Goal: Navigation & Orientation: Understand site structure

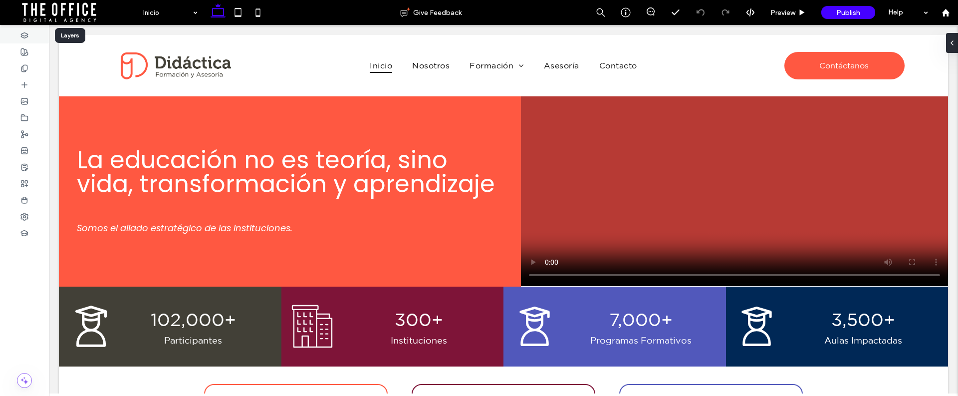
click at [25, 36] on icon at bounding box center [24, 35] width 8 height 8
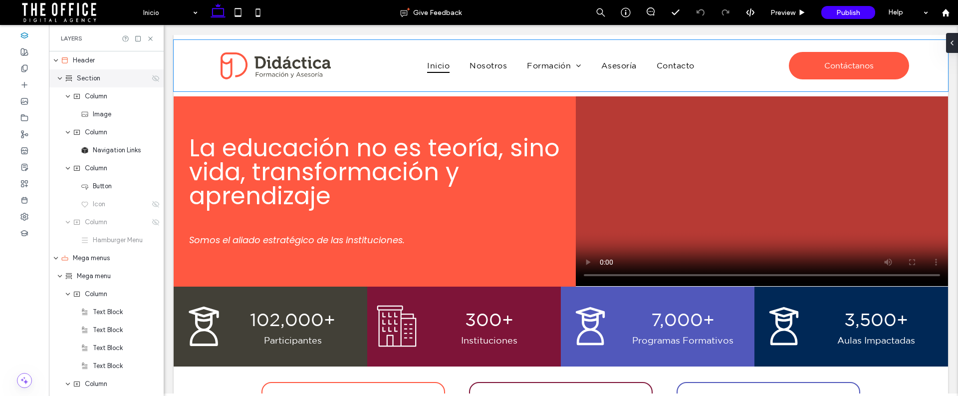
click at [59, 81] on icon "expand Section" at bounding box center [60, 78] width 6 height 8
click at [68, 254] on icon at bounding box center [65, 258] width 8 height 8
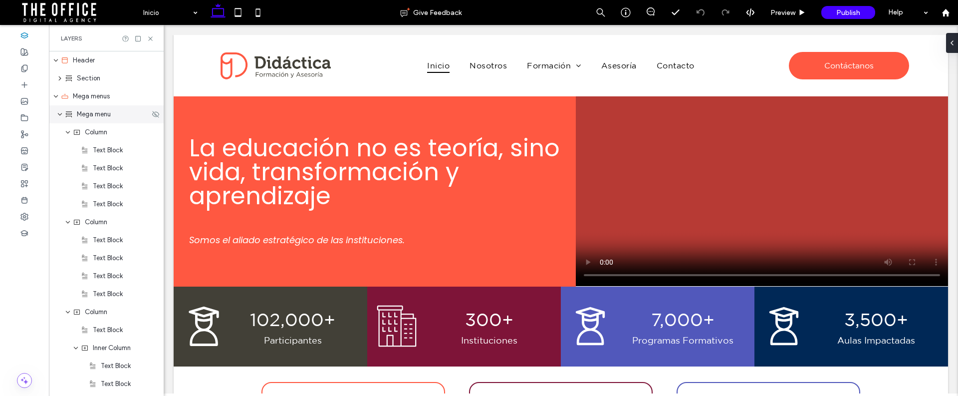
click at [61, 114] on icon "expand Mega menu" at bounding box center [60, 114] width 6 height 8
click at [59, 132] on icon "expand Formación" at bounding box center [60, 132] width 6 height 8
click at [56, 93] on icon "expand Mega menus" at bounding box center [56, 96] width 6 height 8
click at [57, 75] on icon "expand Section" at bounding box center [60, 78] width 8 height 6
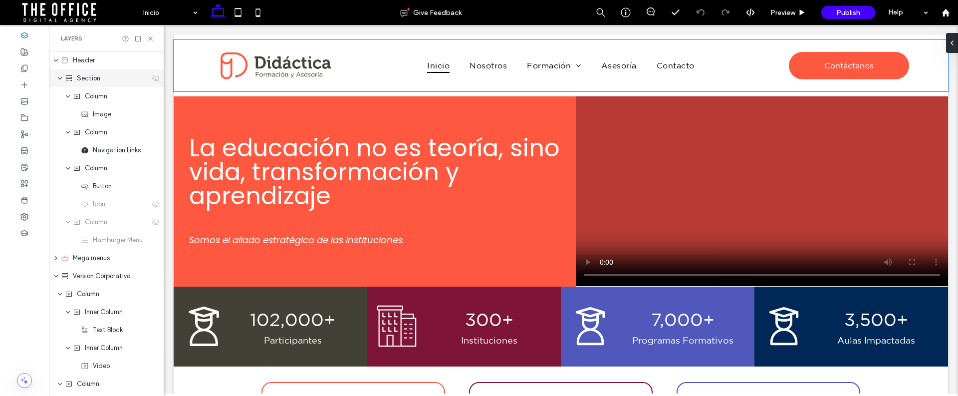
click at [60, 76] on icon "expand Section" at bounding box center [60, 78] width 6 height 8
click at [60, 76] on icon "expand Section" at bounding box center [60, 78] width 8 height 6
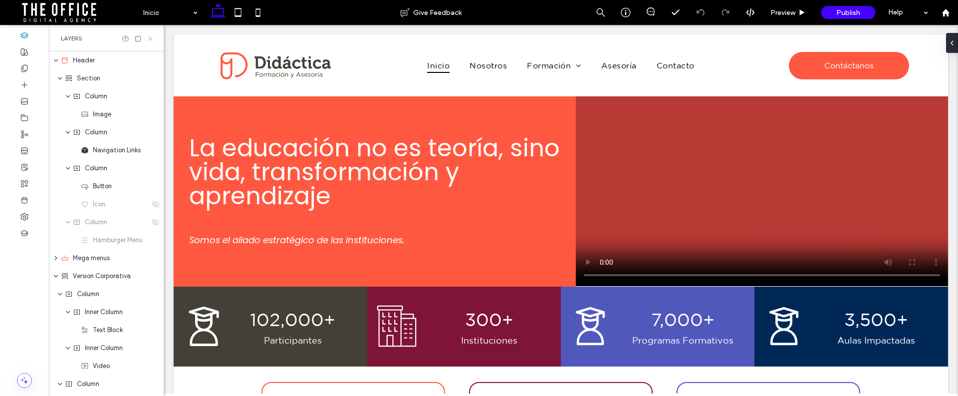
click at [149, 38] on icon at bounding box center [150, 38] width 7 height 7
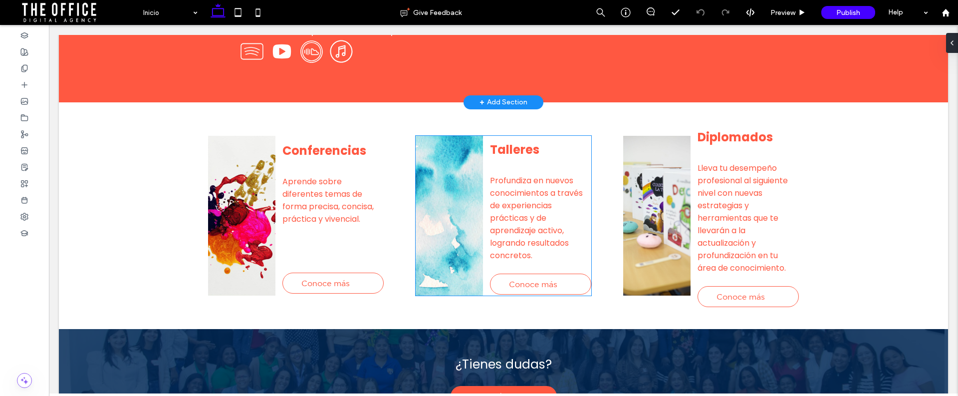
scroll to position [1037, 0]
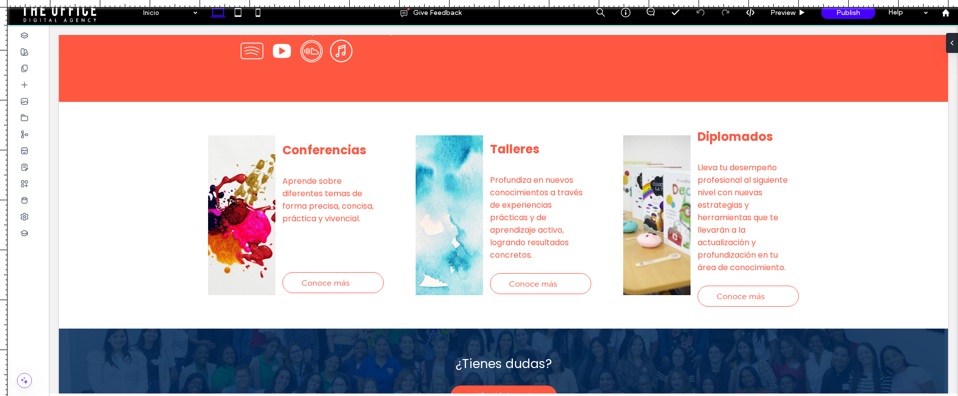
drag, startPoint x: 171, startPoint y: 5, endPoint x: 260, endPoint y: 25, distance: 90.9
click at [260, 396] on div at bounding box center [479, 396] width 958 height 0
drag, startPoint x: 5, startPoint y: 65, endPoint x: 321, endPoint y: 105, distance: 318.2
click at [321, 396] on div at bounding box center [479, 396] width 958 height 0
drag, startPoint x: 5, startPoint y: 64, endPoint x: 271, endPoint y: 90, distance: 267.1
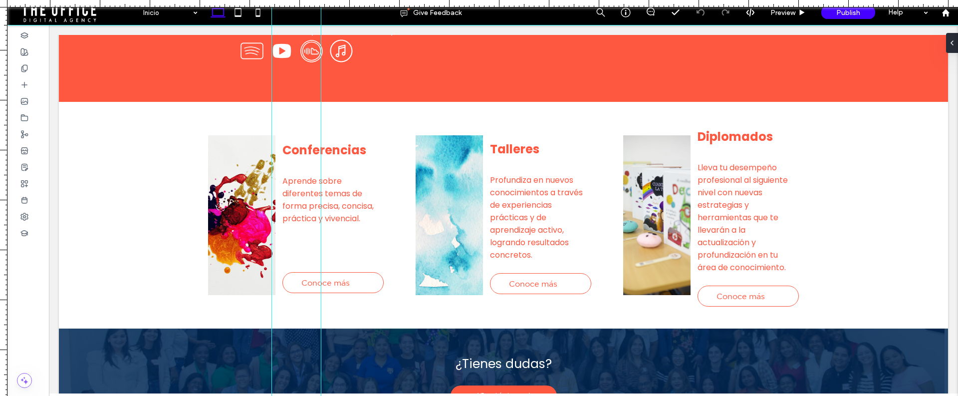
click at [271, 396] on div at bounding box center [479, 396] width 958 height 0
drag, startPoint x: 5, startPoint y: 102, endPoint x: 380, endPoint y: 125, distance: 375.8
click at [380, 396] on div at bounding box center [479, 396] width 958 height 0
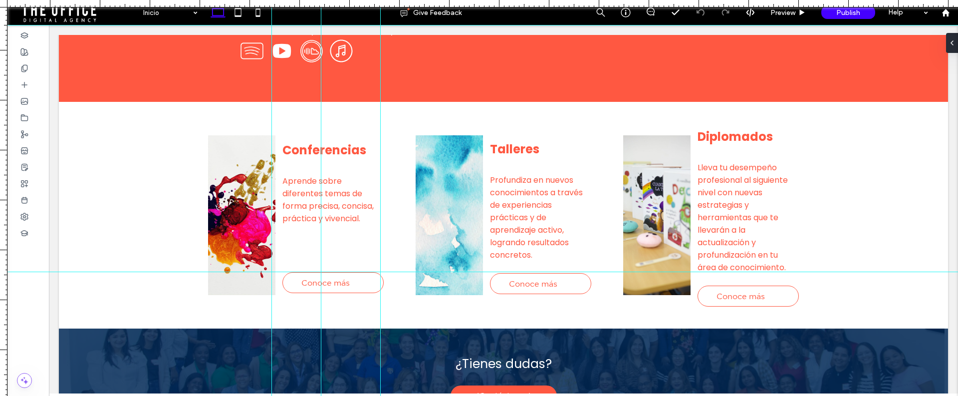
drag, startPoint x: 86, startPoint y: 4, endPoint x: 168, endPoint y: 271, distance: 279.1
click at [168, 396] on div at bounding box center [479, 396] width 958 height 0
drag, startPoint x: 4, startPoint y: 188, endPoint x: 22, endPoint y: 270, distance: 84.2
click at [45, 396] on div at bounding box center [479, 396] width 958 height 0
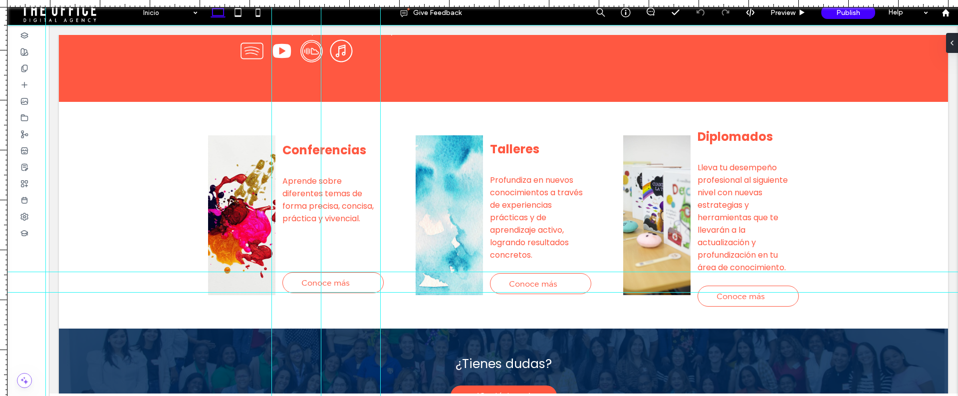
drag, startPoint x: 41, startPoint y: 3, endPoint x: 93, endPoint y: 292, distance: 293.3
click at [93, 396] on div at bounding box center [479, 396] width 958 height 0
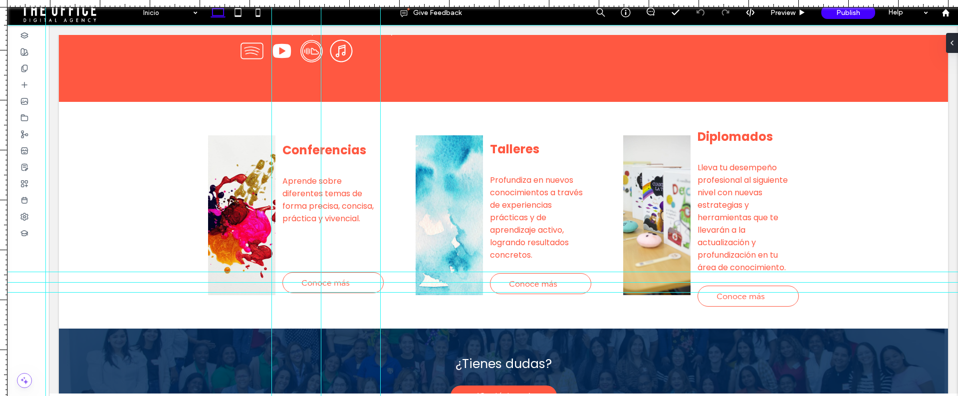
drag, startPoint x: 177, startPoint y: 3, endPoint x: 198, endPoint y: 282, distance: 279.6
click at [198, 396] on div at bounding box center [479, 396] width 958 height 0
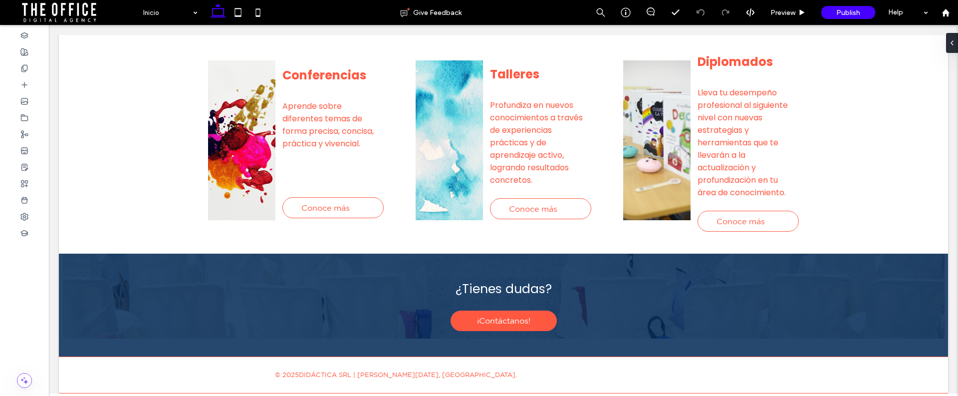
scroll to position [0, 0]
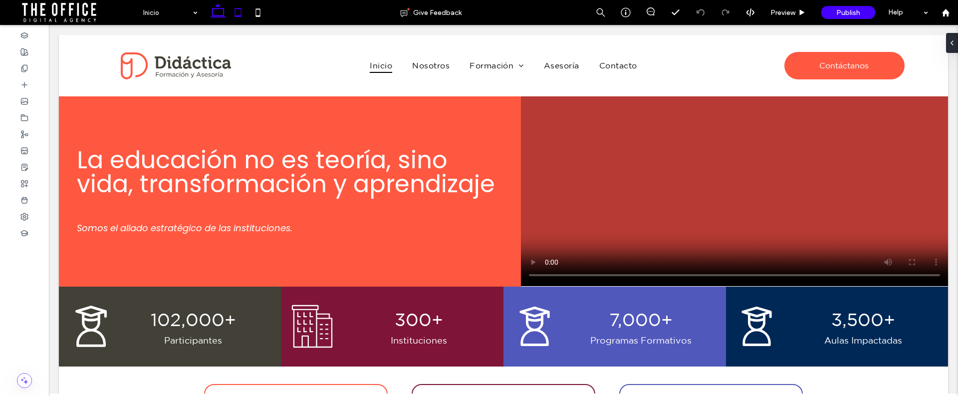
click at [241, 14] on use at bounding box center [238, 12] width 6 height 8
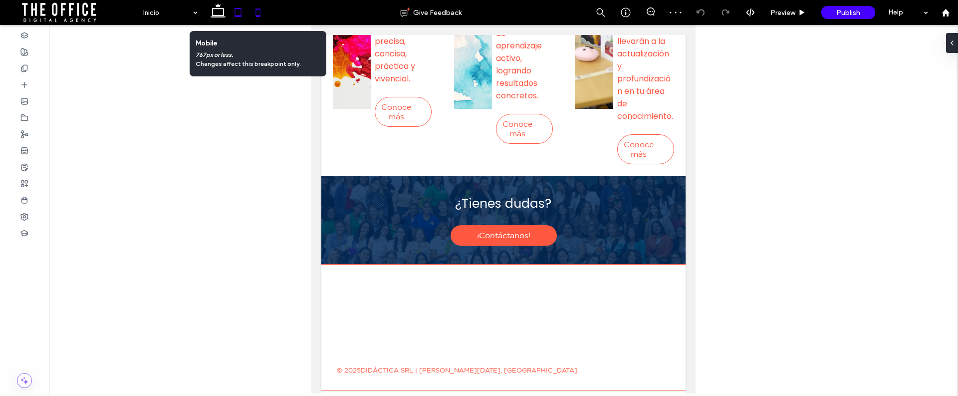
click at [257, 13] on icon at bounding box center [258, 12] width 20 height 20
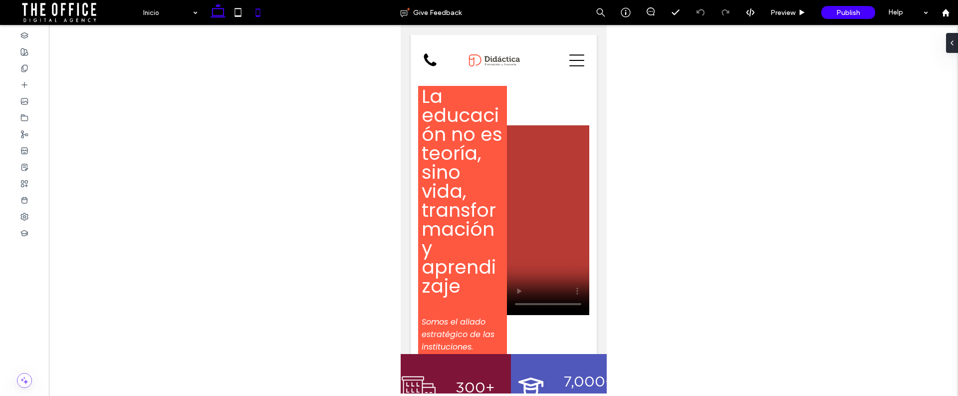
click at [218, 11] on icon at bounding box center [218, 12] width 20 height 20
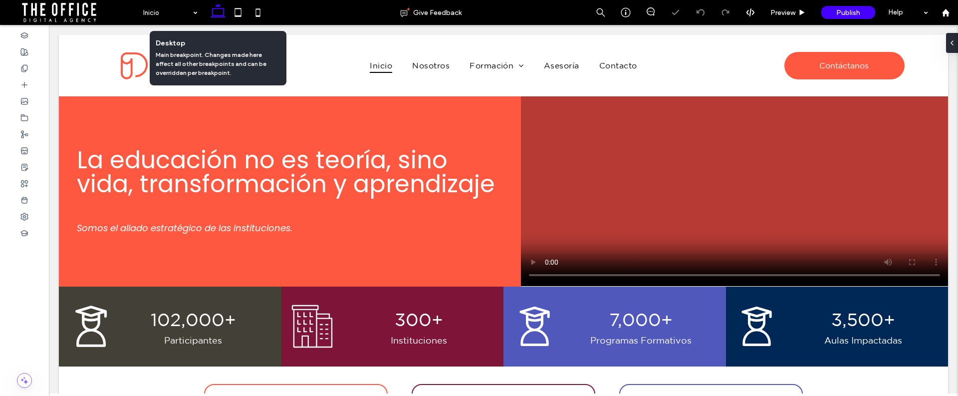
scroll to position [61, 0]
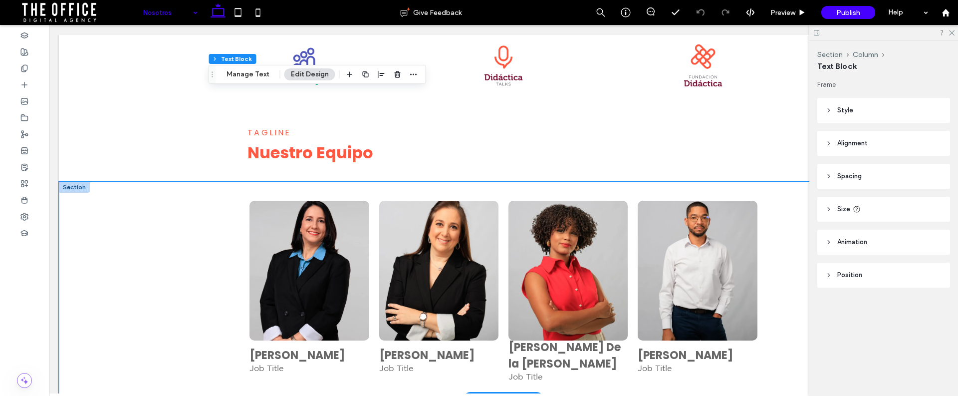
scroll to position [464, 0]
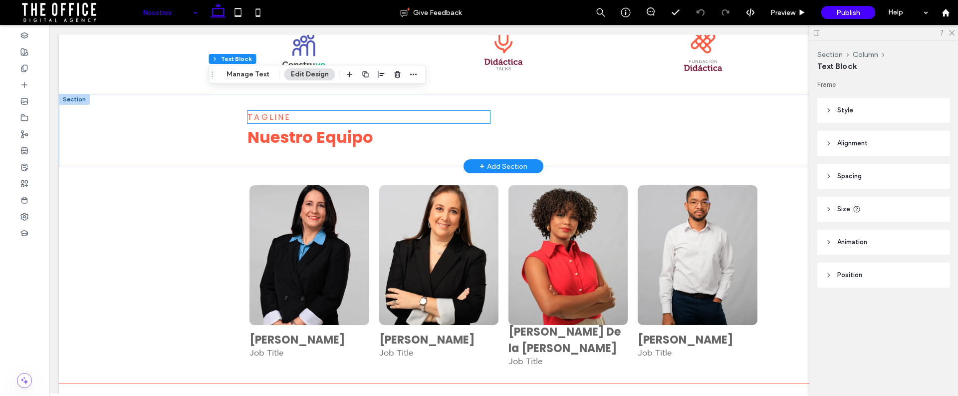
click at [276, 116] on span "Tagline" at bounding box center [268, 116] width 43 height 11
click at [276, 116] on div "Tagline" at bounding box center [368, 117] width 242 height 12
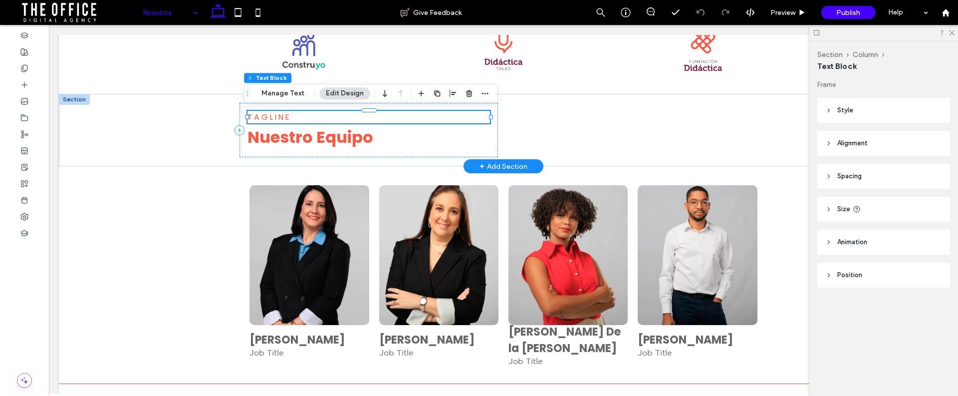
click at [276, 116] on div "Tagline" at bounding box center [368, 117] width 242 height 12
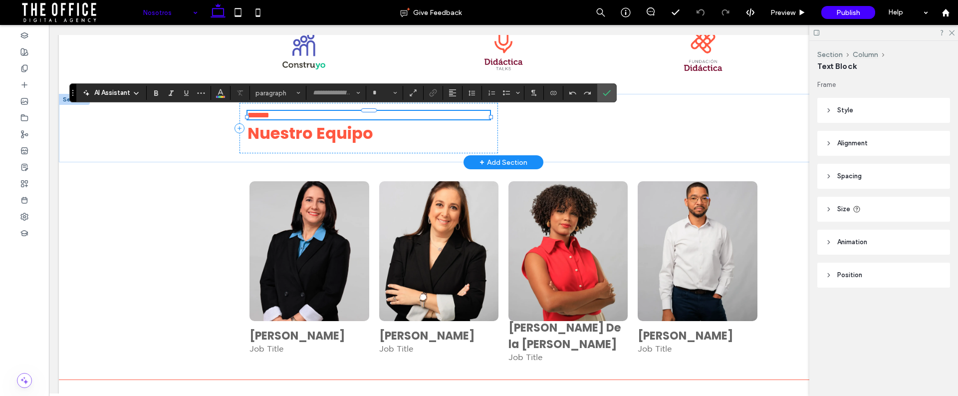
type input "*******"
type input "**"
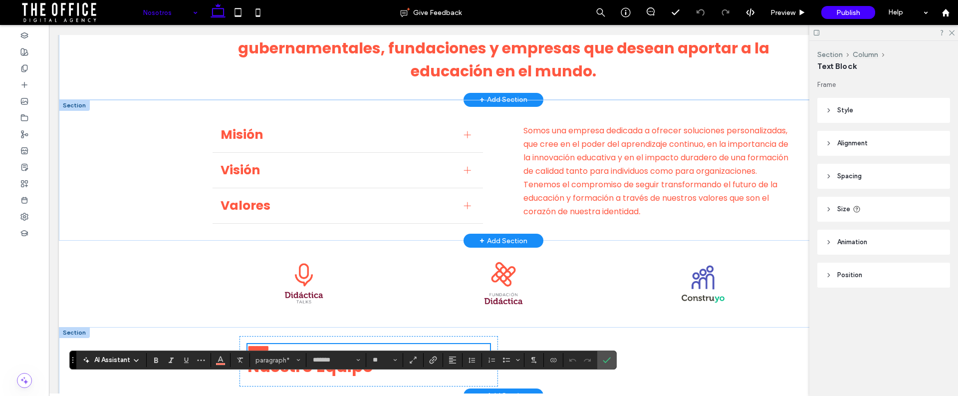
scroll to position [0, 0]
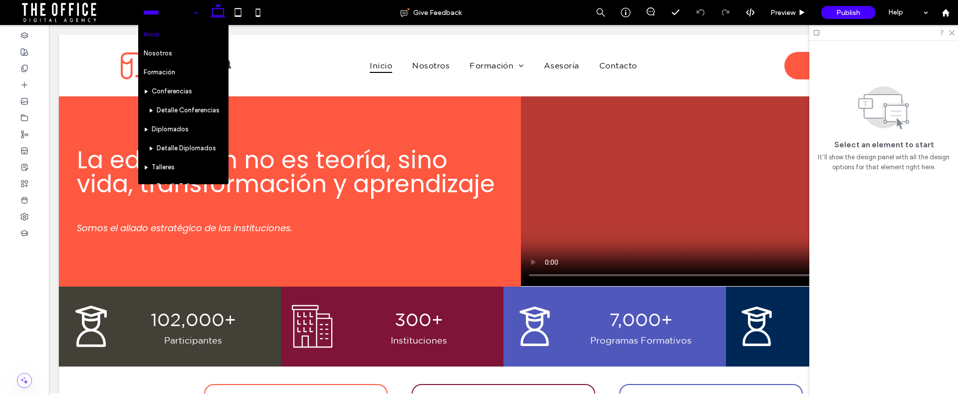
click at [176, 13] on input at bounding box center [167, 12] width 49 height 25
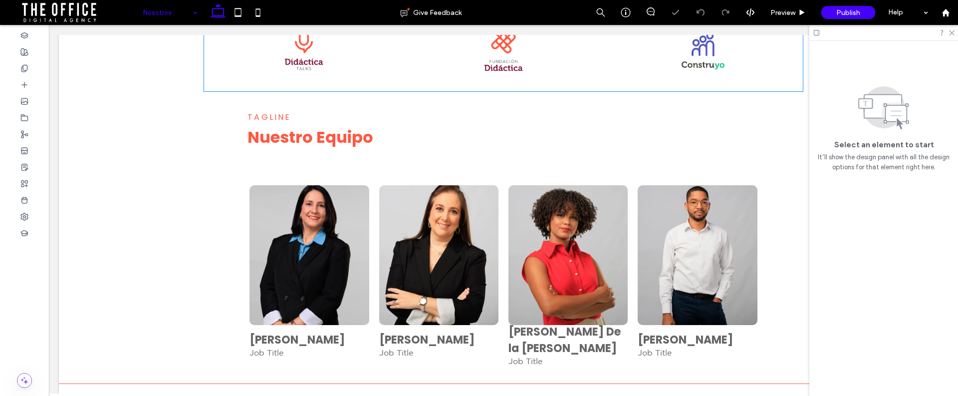
scroll to position [499, 0]
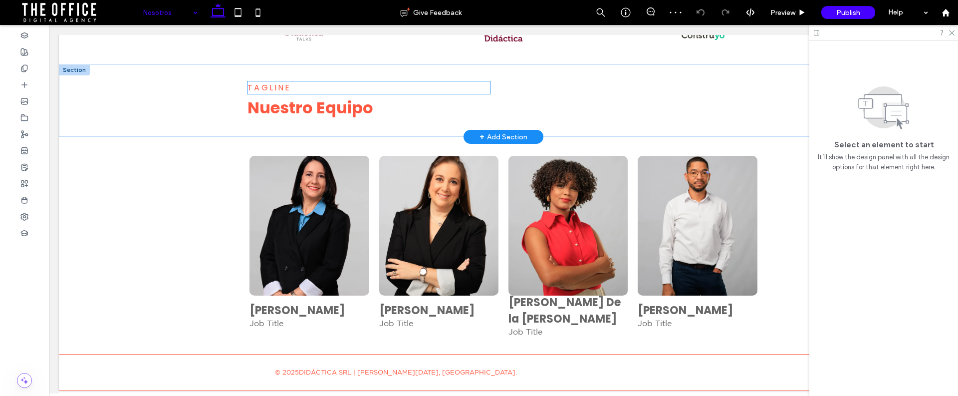
click at [273, 82] on span "Tagline" at bounding box center [268, 87] width 43 height 11
click at [273, 81] on div "Tagline" at bounding box center [368, 87] width 242 height 12
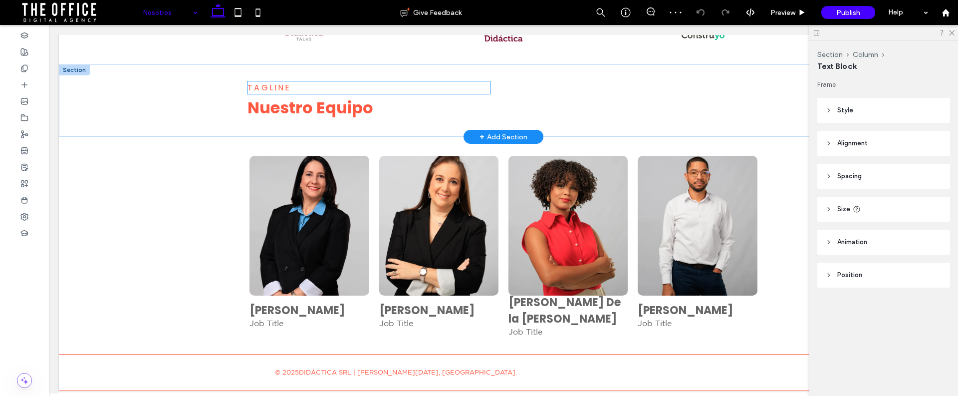
click at [273, 81] on div "Tagline" at bounding box center [368, 87] width 242 height 12
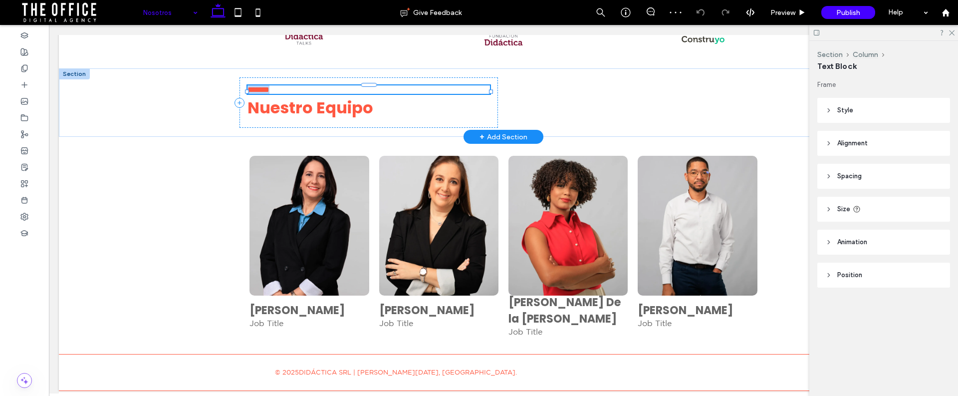
type input "*******"
type input "**"
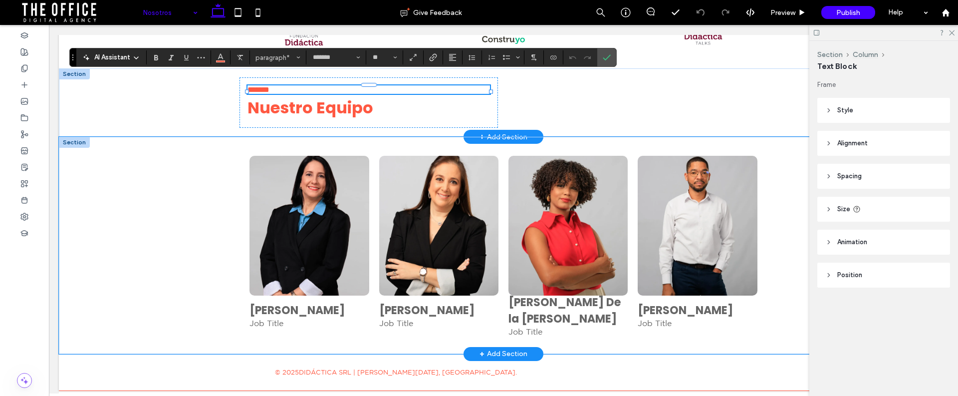
click at [180, 181] on div "Margarita Heinsen Job Title Button Sofía Maratos Job Title Button Gladys De la …" at bounding box center [503, 245] width 889 height 217
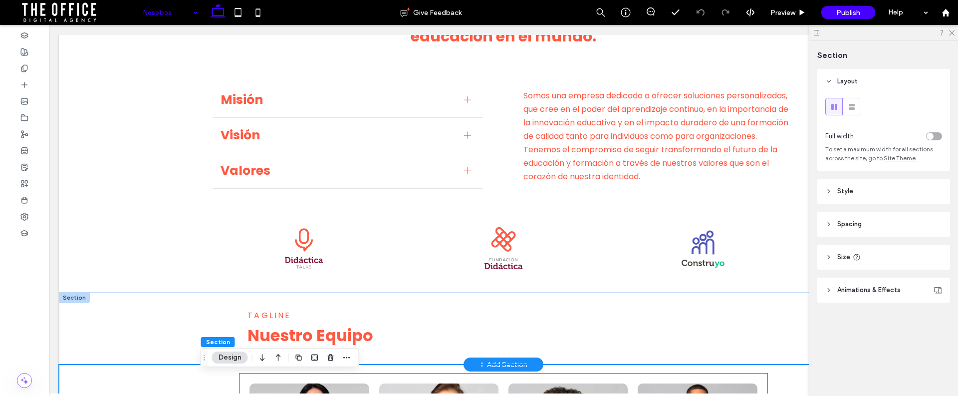
scroll to position [0, 0]
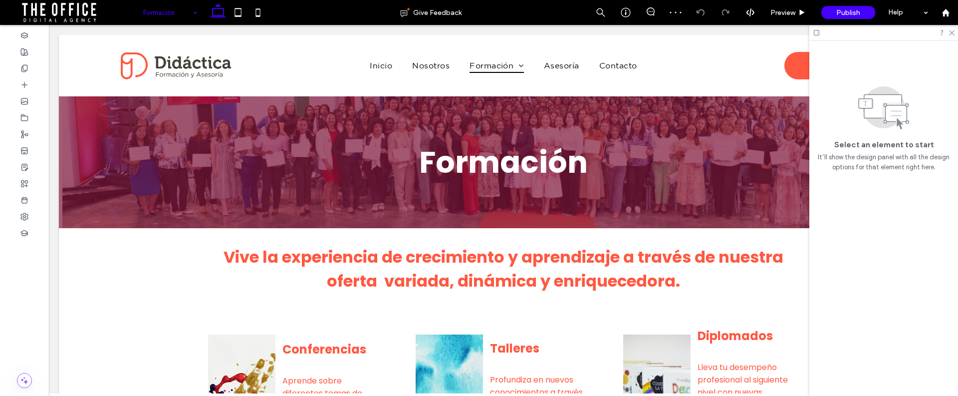
click at [184, 12] on input at bounding box center [167, 12] width 49 height 25
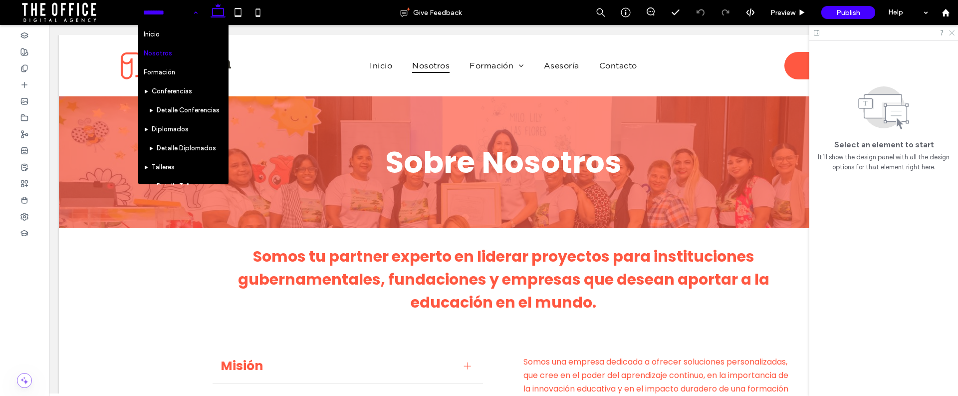
click at [951, 32] on icon at bounding box center [951, 32] width 6 height 6
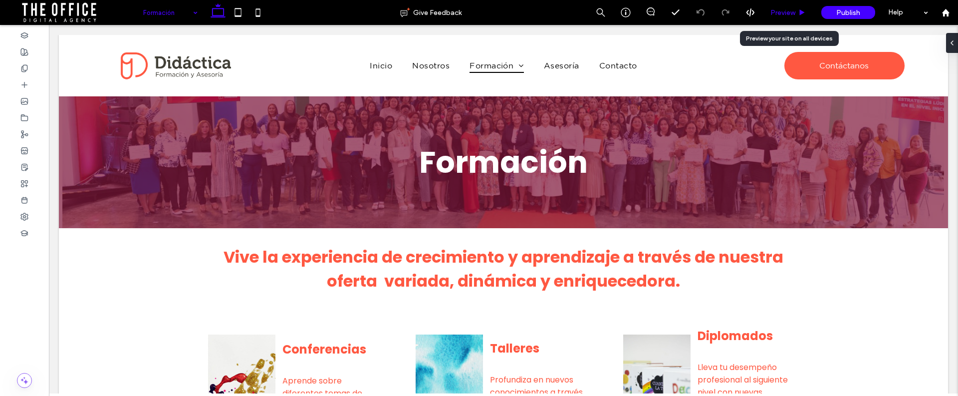
click at [790, 12] on span "Preview" at bounding box center [782, 12] width 25 height 8
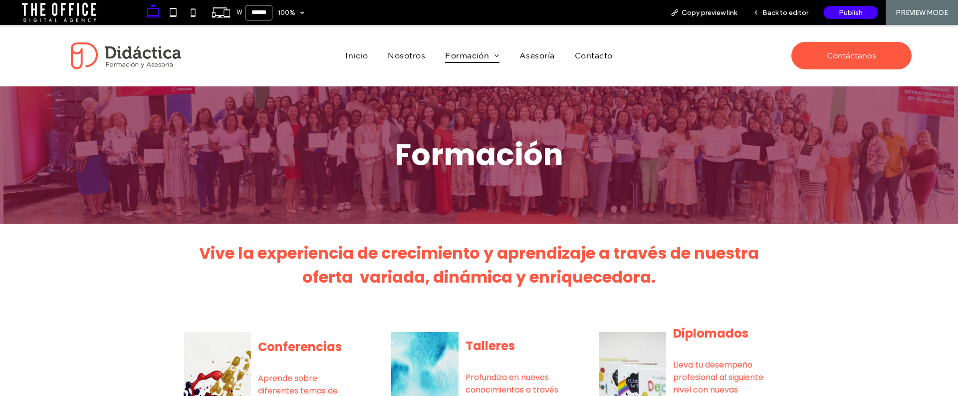
click at [261, 14] on input "******" at bounding box center [258, 12] width 27 height 15
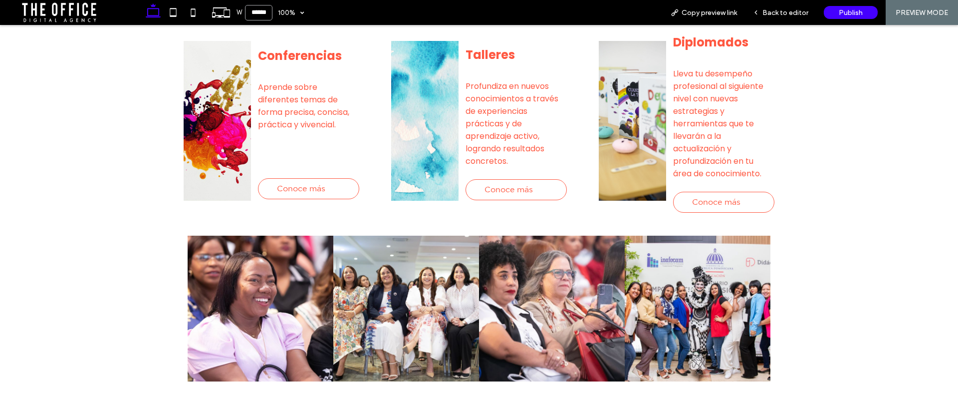
scroll to position [297, 0]
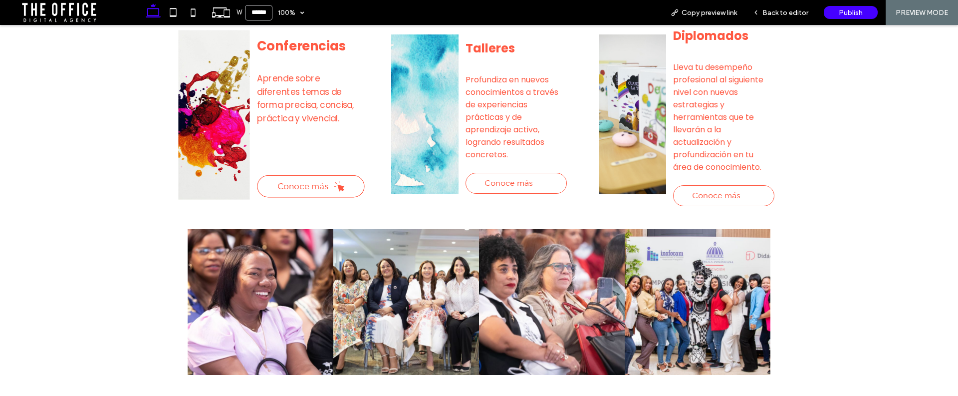
click at [328, 188] on link "Conoce más" at bounding box center [310, 186] width 107 height 22
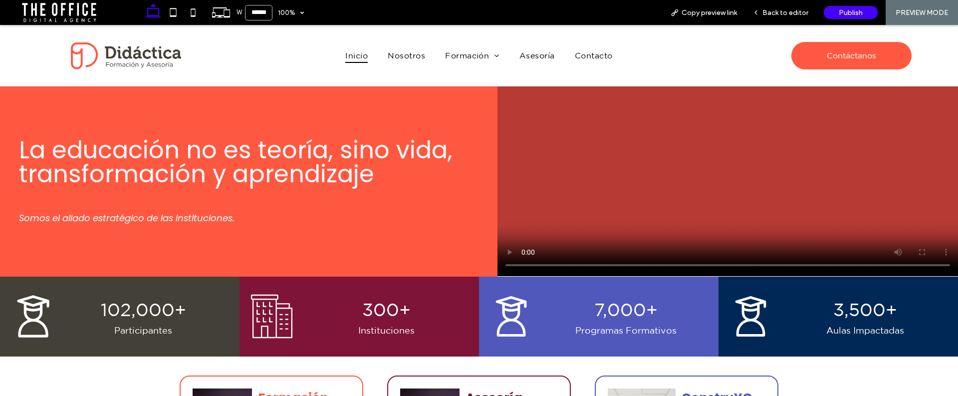
click at [470, 69] on span "Conferencias" at bounding box center [481, 69] width 62 height 9
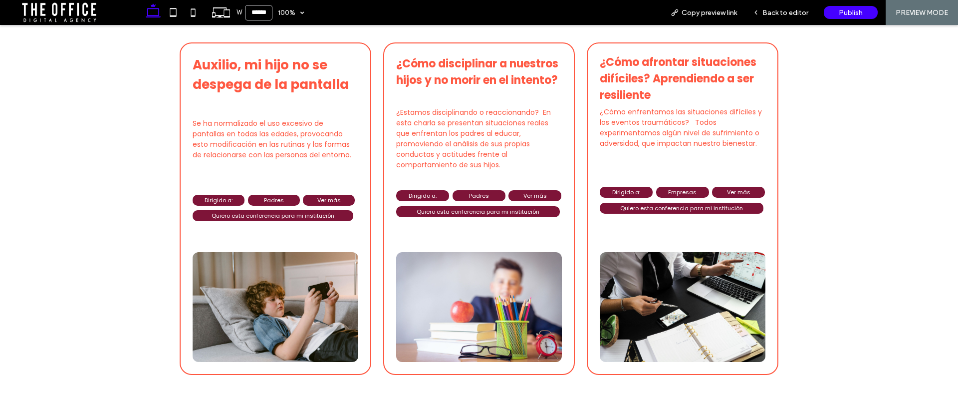
scroll to position [199, 0]
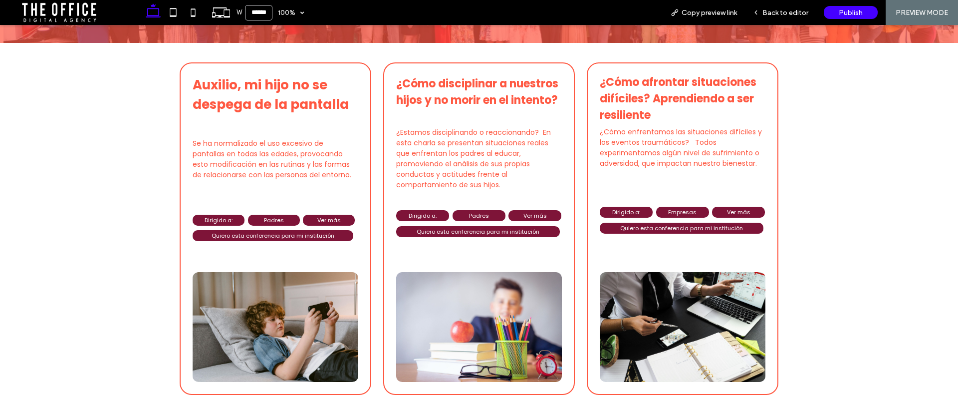
scroll to position [181, 0]
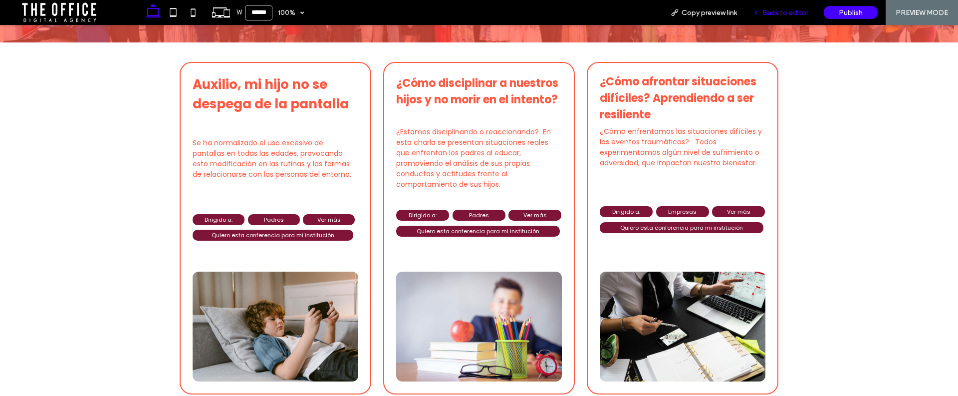
click at [778, 12] on span "Back to editor" at bounding box center [785, 12] width 46 height 8
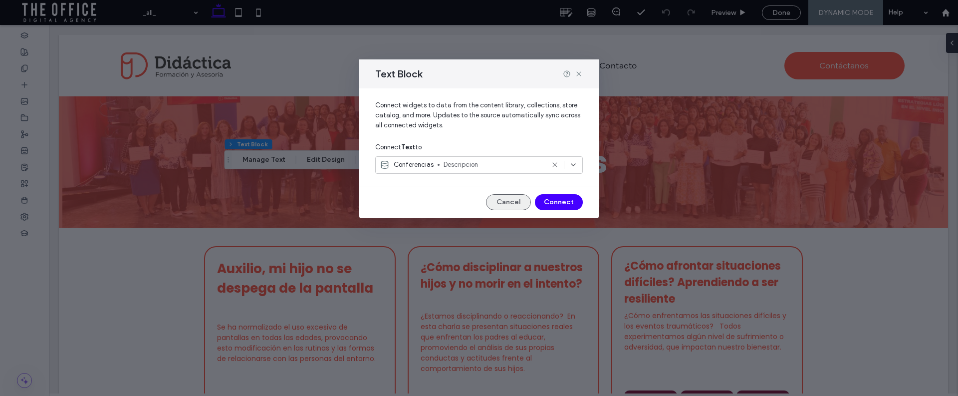
click at [501, 198] on button "Cancel" at bounding box center [508, 202] width 45 height 16
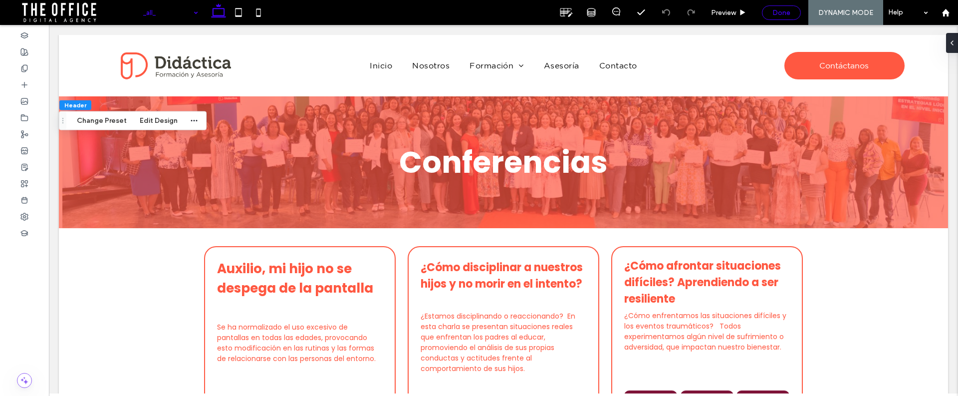
click at [776, 14] on span "Done" at bounding box center [781, 12] width 18 height 8
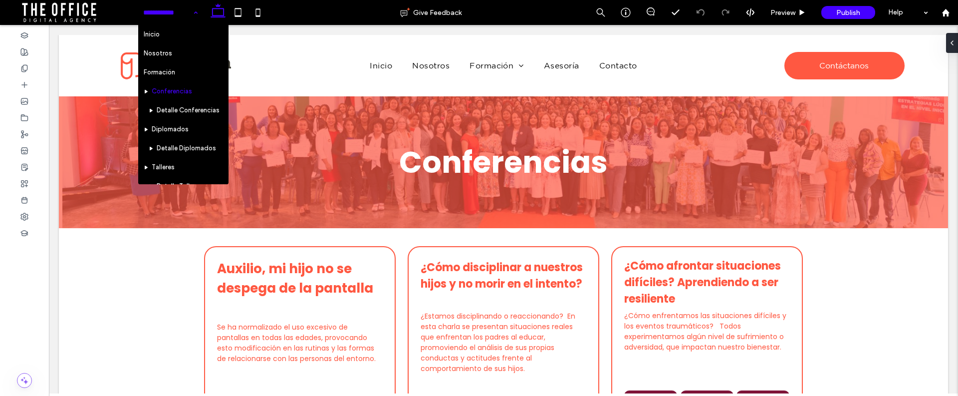
click at [189, 8] on div "Inicio Nosotros Formación Conferencias Detalle Conferencias Diplomados Detalle …" at bounding box center [170, 12] width 64 height 25
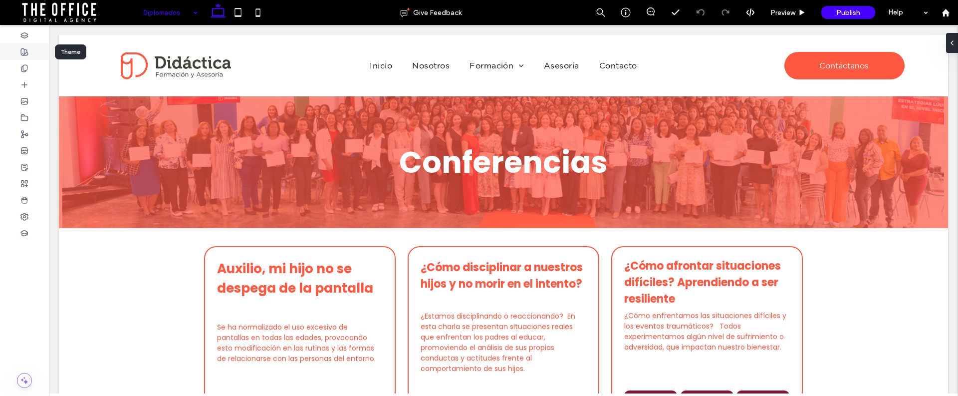
click at [21, 54] on icon at bounding box center [24, 52] width 8 height 8
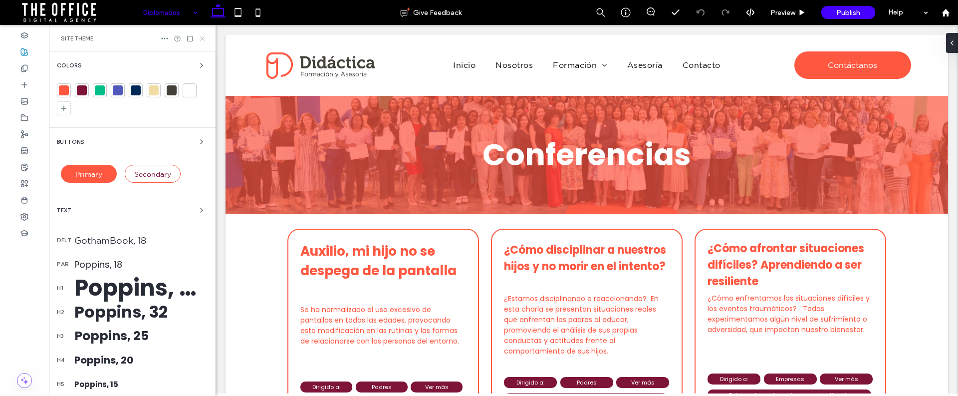
click at [201, 40] on icon at bounding box center [202, 38] width 7 height 7
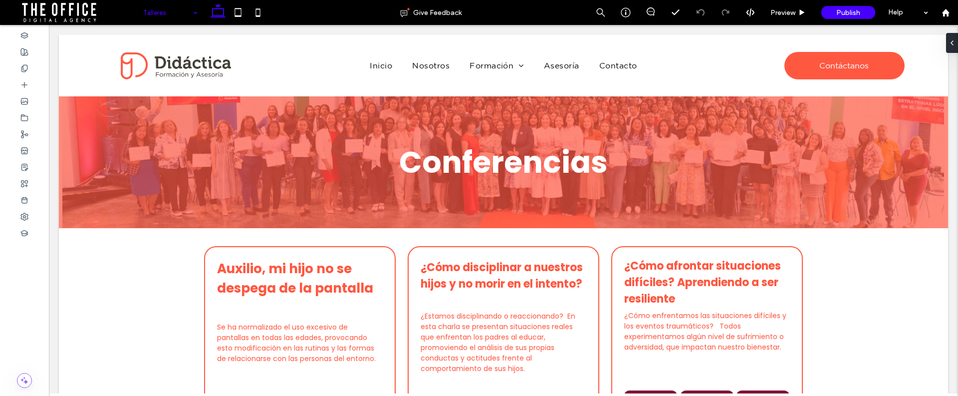
click at [190, 10] on div "Talleres" at bounding box center [170, 12] width 64 height 25
click at [177, 15] on input at bounding box center [167, 12] width 49 height 25
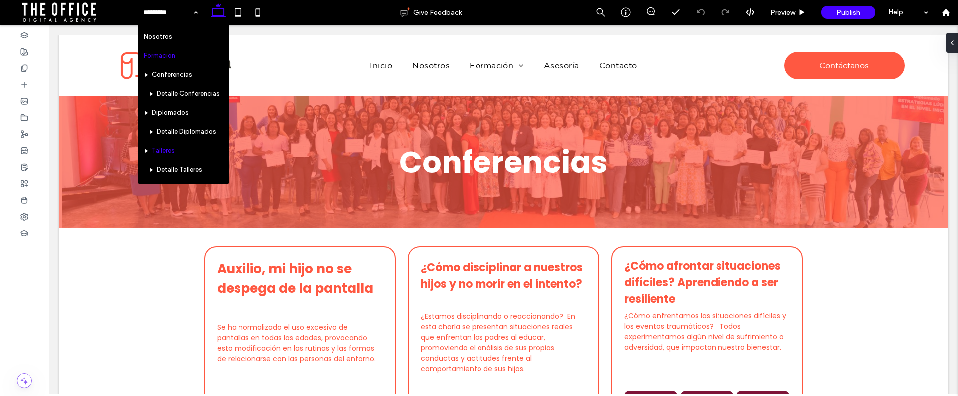
scroll to position [67, 0]
click at [181, 16] on input at bounding box center [167, 12] width 49 height 25
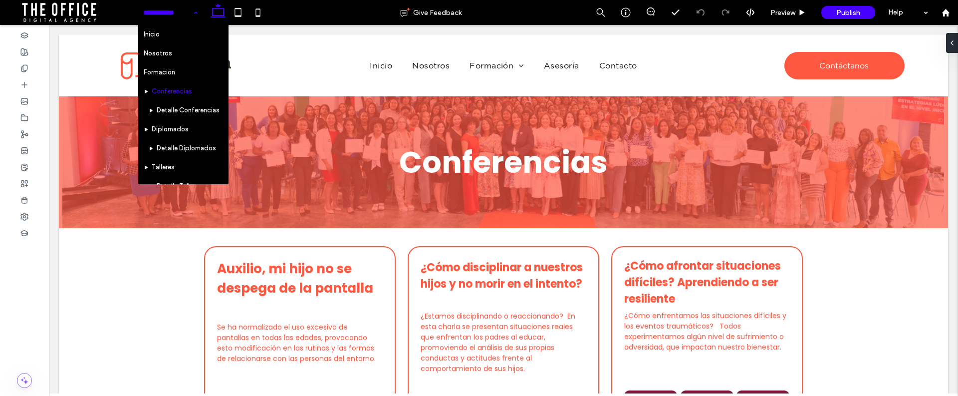
click at [196, 11] on div "Inicio Nosotros Formación Conferencias Detalle Conferencias Diplomados Detalle …" at bounding box center [170, 12] width 64 height 25
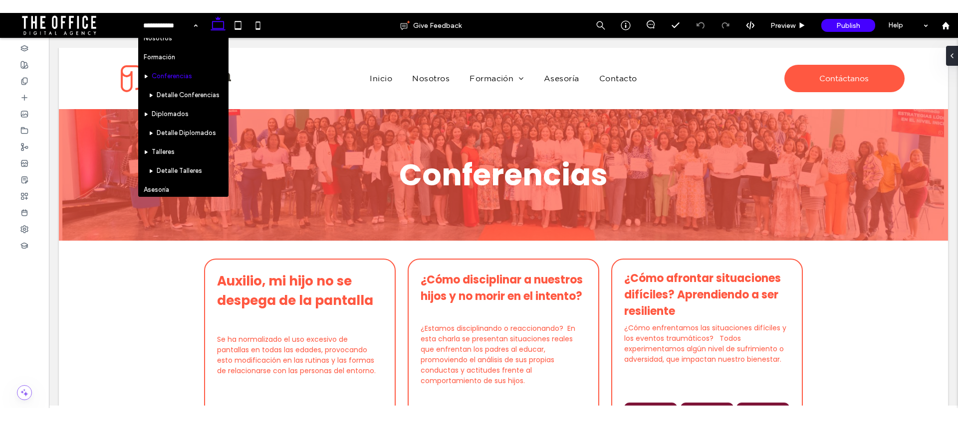
scroll to position [67, 0]
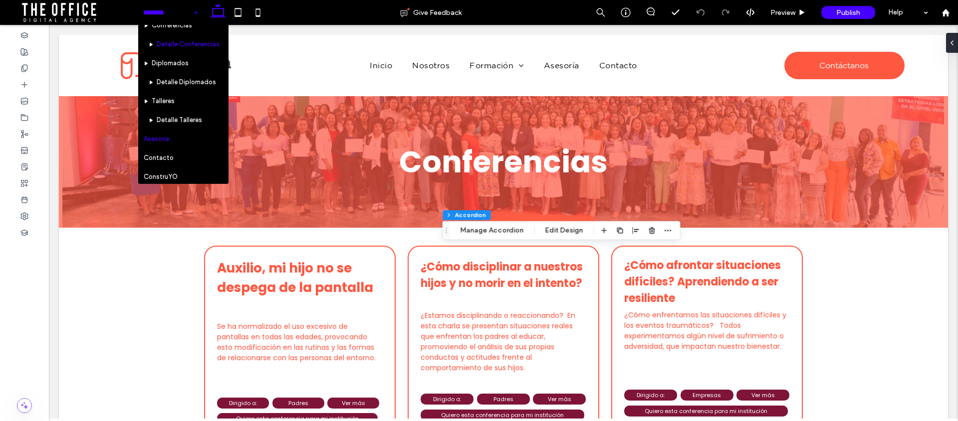
scroll to position [67, 0]
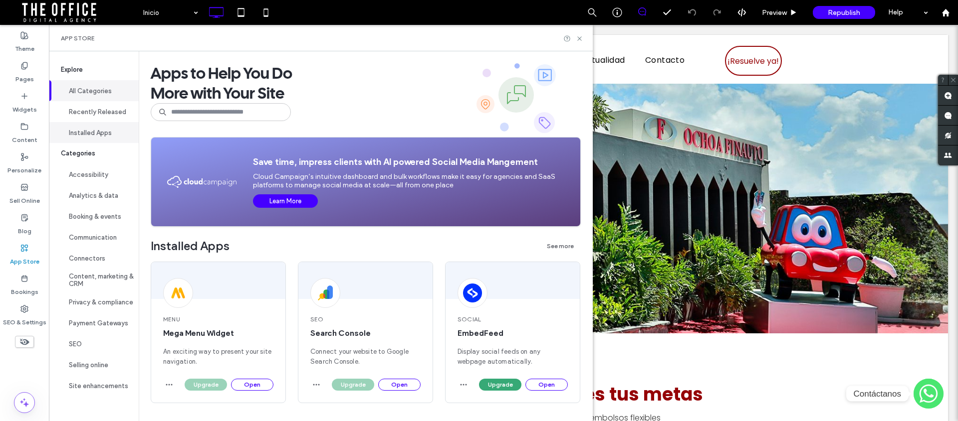
click at [94, 130] on button "Installed Apps" at bounding box center [94, 132] width 90 height 21
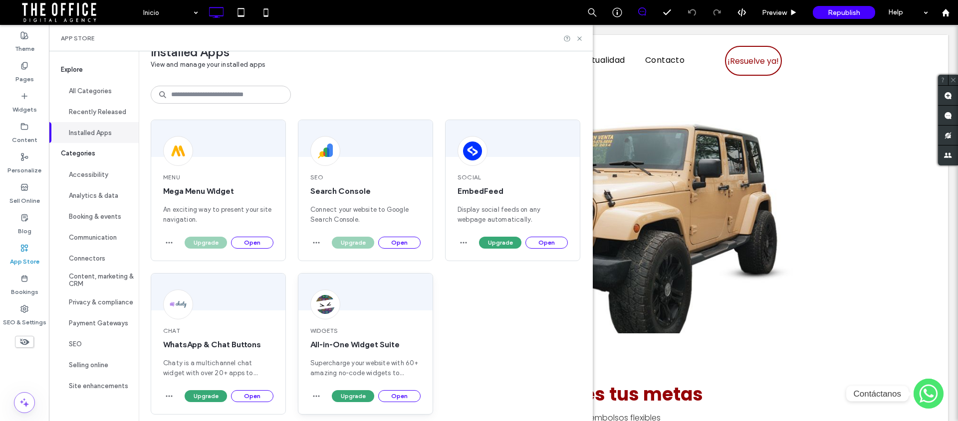
scroll to position [28, 0]
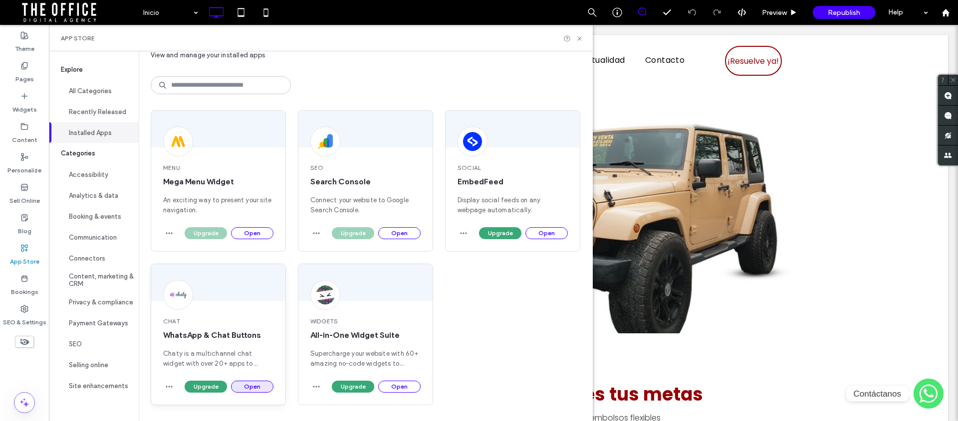
click at [240, 390] on button "Open" at bounding box center [252, 387] width 42 height 12
